Goal: Task Accomplishment & Management: Use online tool/utility

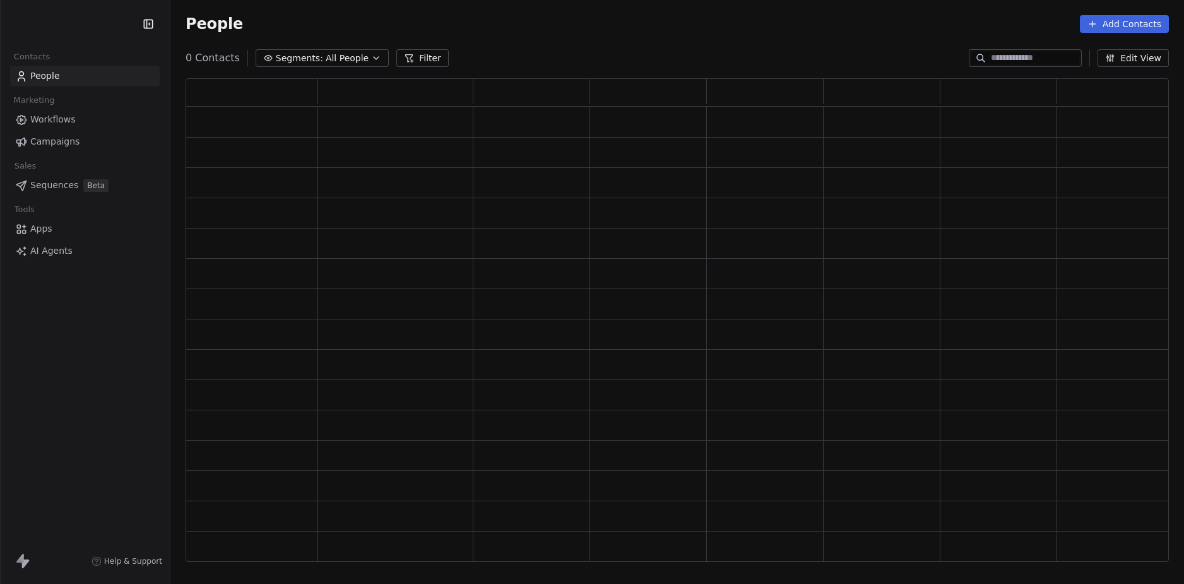
scroll to position [474, 974]
click at [71, 341] on div "Contacts People Marketing Workflows Campaigns Sales Sequences Beta Tools Apps A…" at bounding box center [85, 292] width 170 height 584
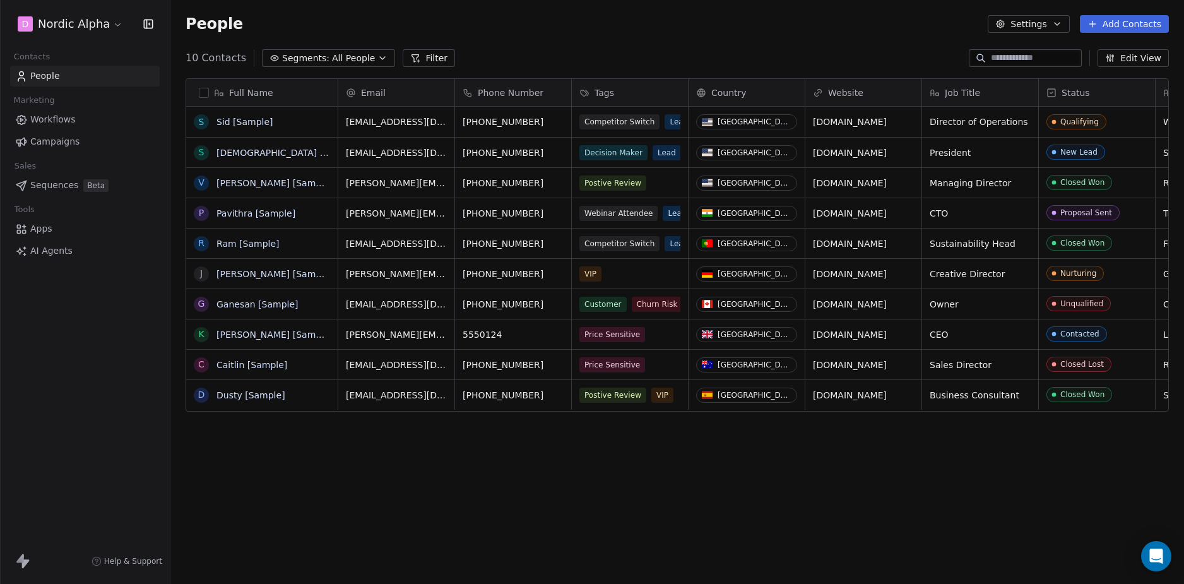
scroll to position [504, 1004]
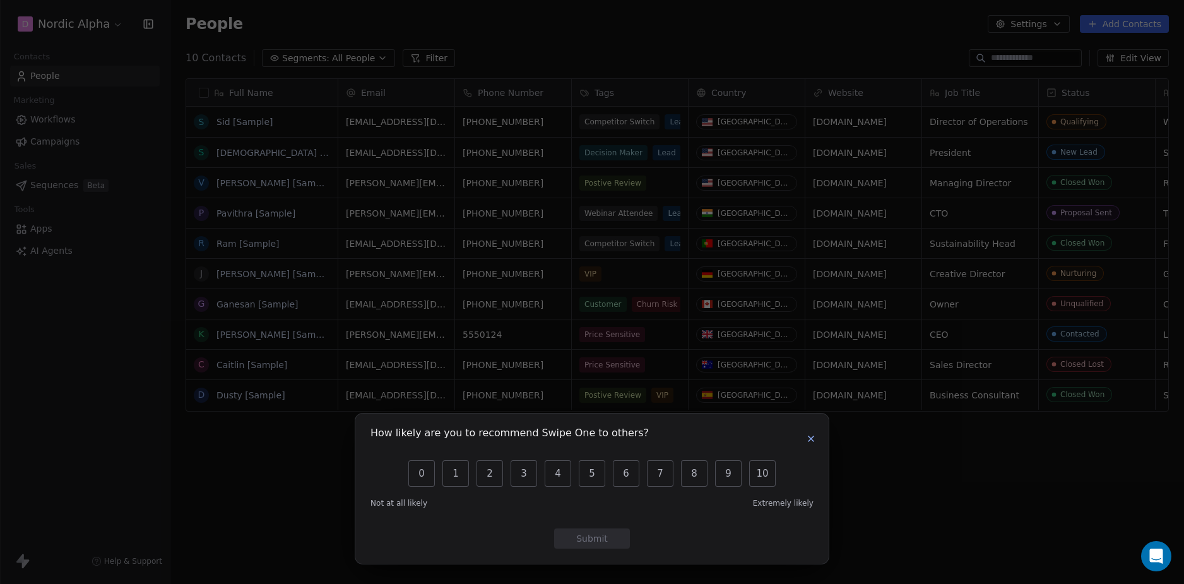
click at [808, 438] on icon "button" at bounding box center [811, 439] width 10 height 10
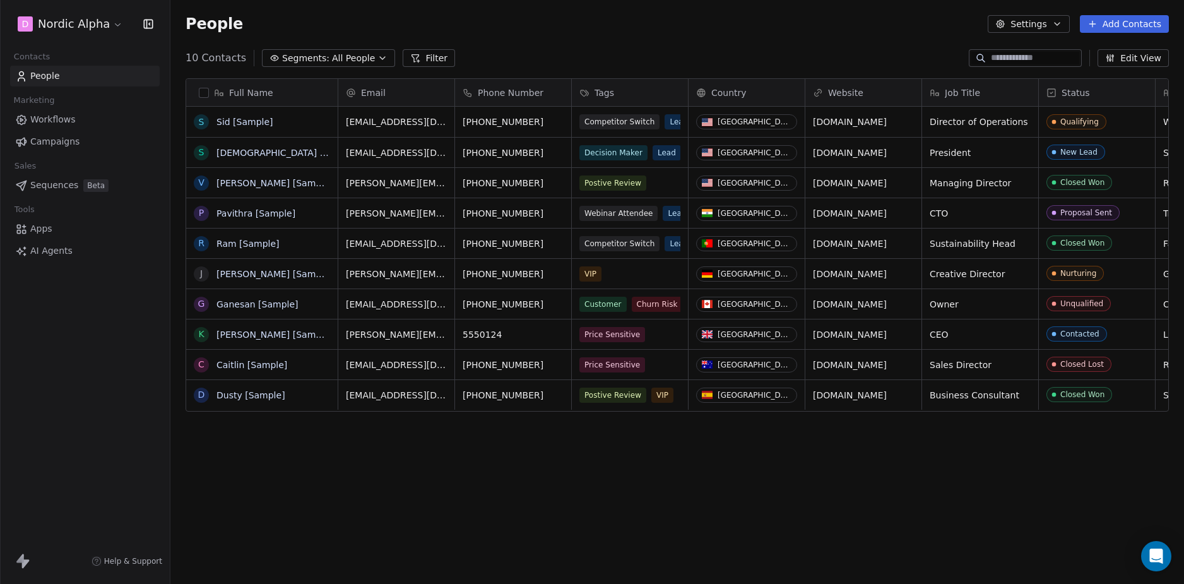
click at [49, 117] on span "Workflows" at bounding box center [52, 119] width 45 height 13
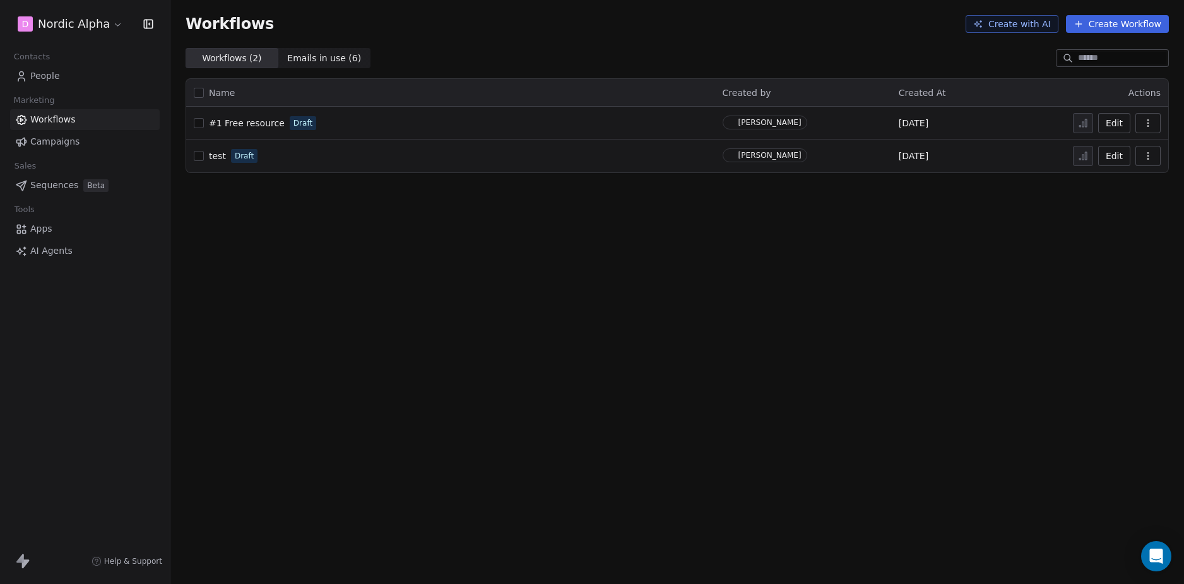
click at [471, 261] on div "Workflows Create with AI Create Workflow Workflows ( 2 ) Workflows ( 2 ) Emails…" at bounding box center [677, 292] width 1014 height 584
click at [400, 157] on div "test Draft" at bounding box center [451, 156] width 514 height 18
click at [215, 158] on span "test" at bounding box center [217, 156] width 17 height 10
click at [246, 120] on span "#1 Free resource" at bounding box center [247, 123] width 76 height 10
